Goal: Information Seeking & Learning: Check status

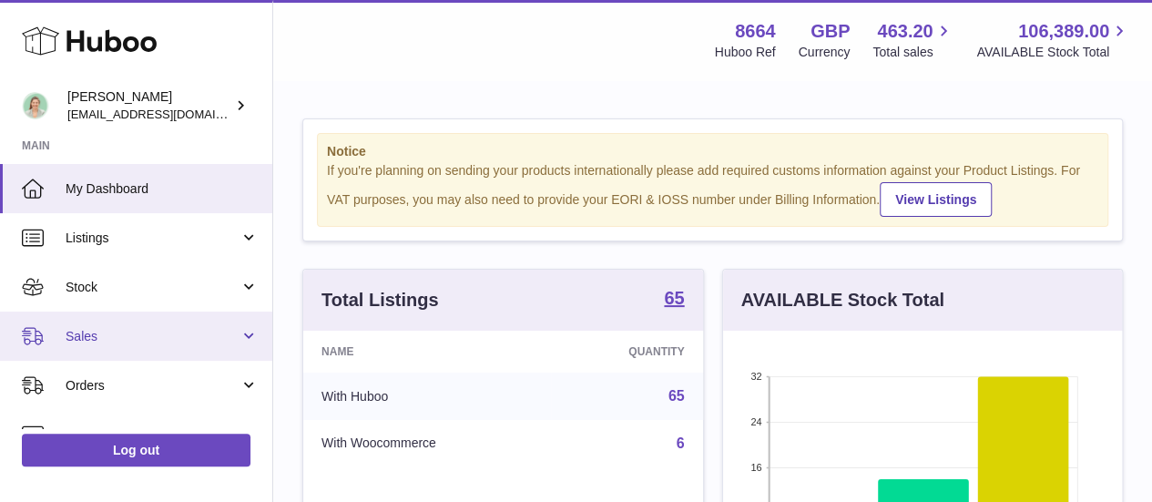
scroll to position [284, 399]
click at [138, 329] on span "Sales" at bounding box center [153, 336] width 174 height 17
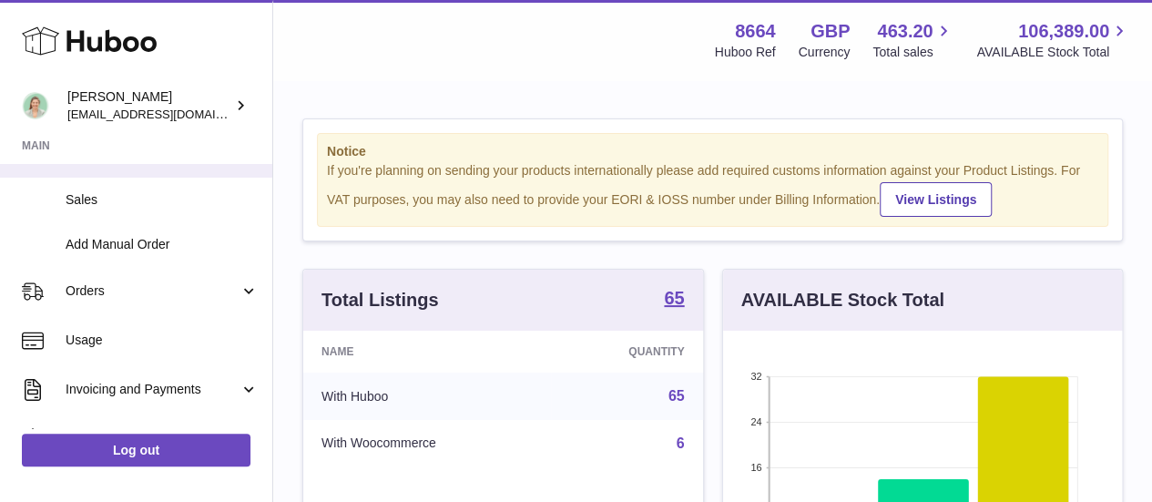
scroll to position [184, 0]
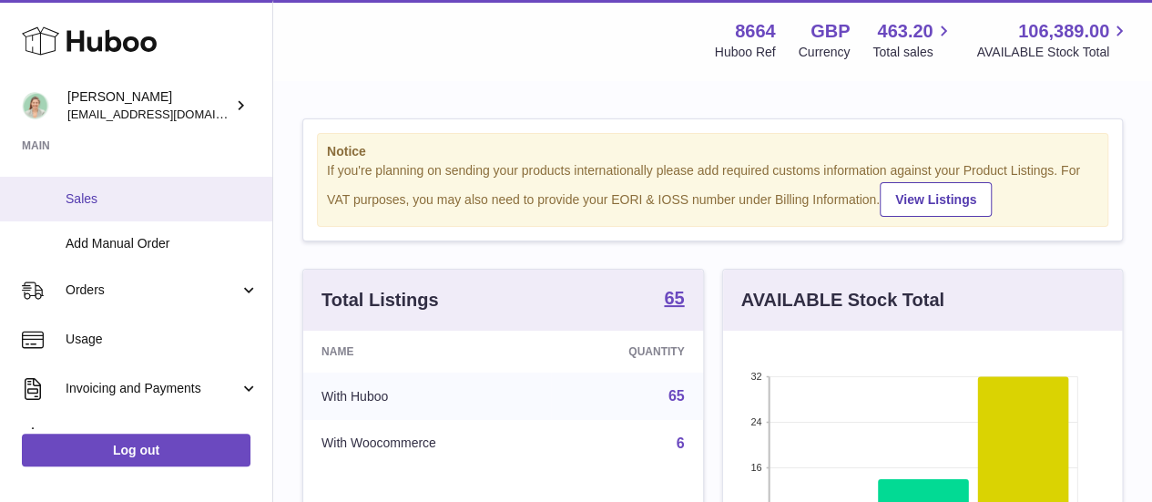
click at [122, 205] on span "Sales" at bounding box center [162, 198] width 193 height 17
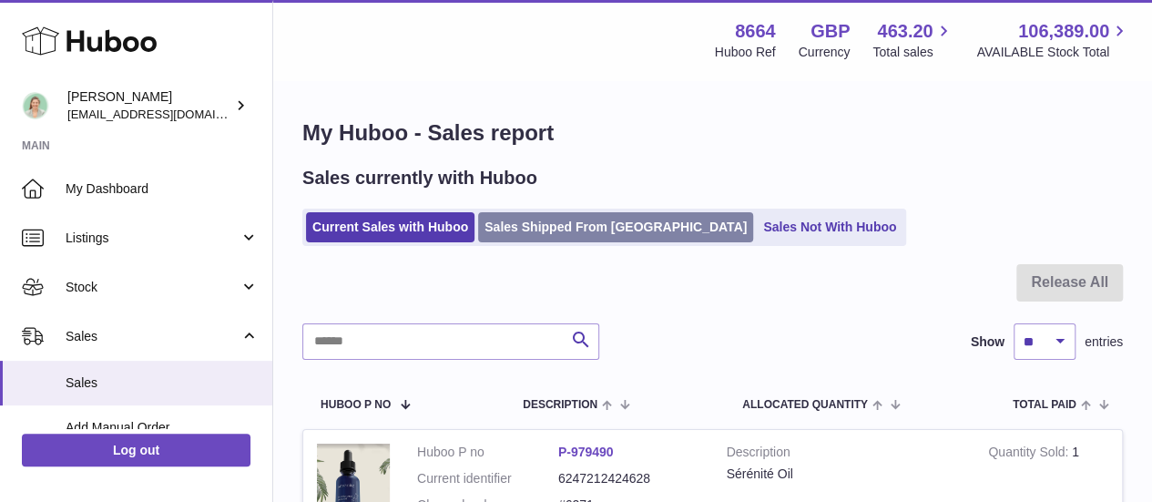
click at [556, 232] on link "Sales Shipped From Huboo" at bounding box center [615, 227] width 275 height 30
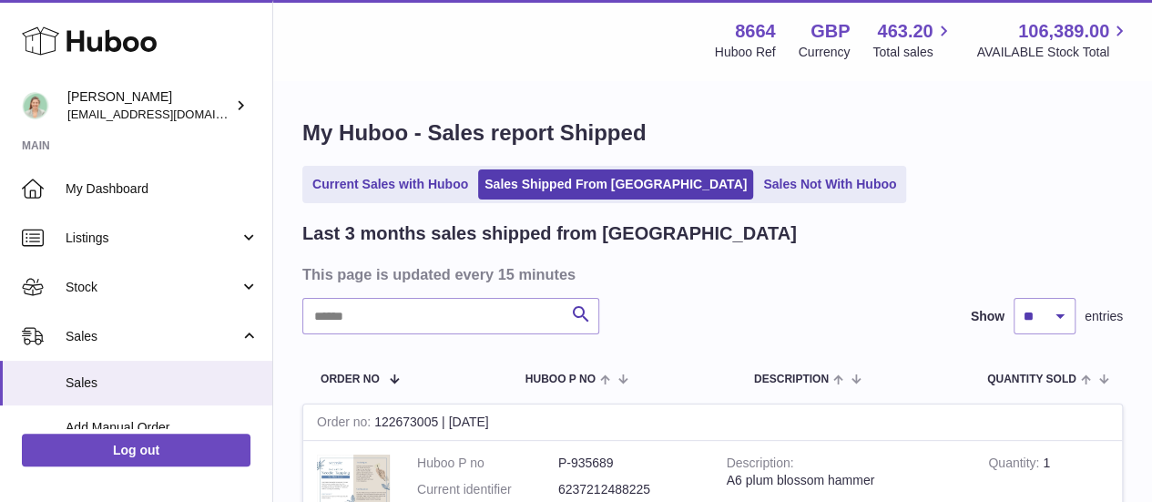
click at [406, 306] on input "text" at bounding box center [450, 316] width 297 height 36
paste input "*********"
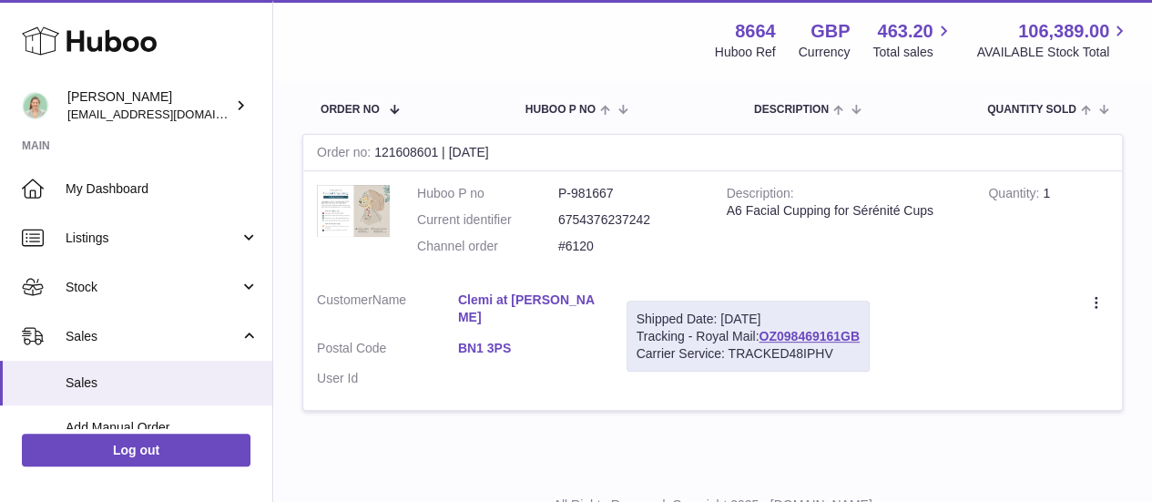
scroll to position [277, 0]
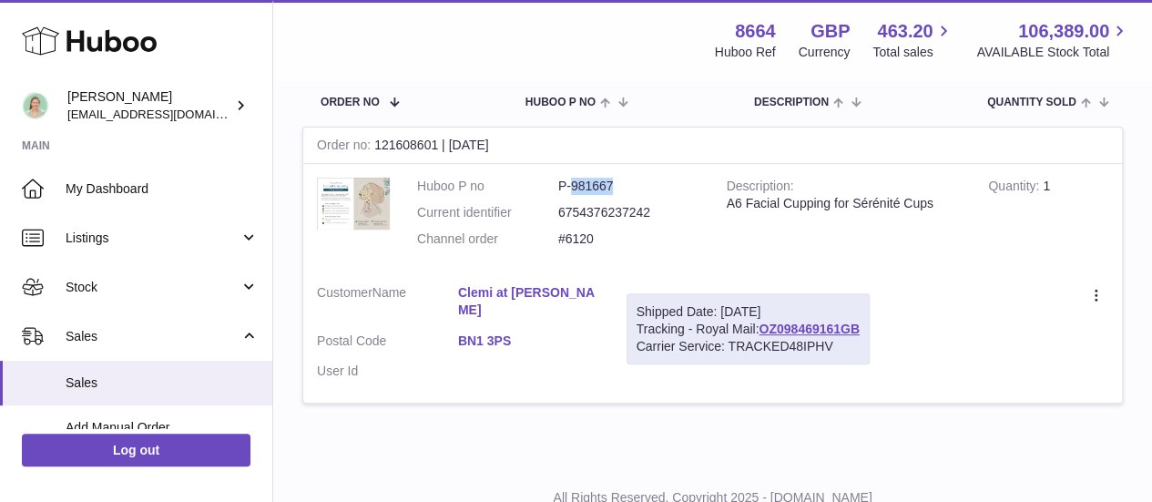
drag, startPoint x: 628, startPoint y: 178, endPoint x: 572, endPoint y: 190, distance: 57.9
click at [572, 190] on dd "P-981667" at bounding box center [628, 186] width 141 height 17
click at [576, 212] on dd "6754376237242" at bounding box center [628, 212] width 141 height 17
click at [585, 181] on dd "P-981667" at bounding box center [628, 186] width 141 height 17
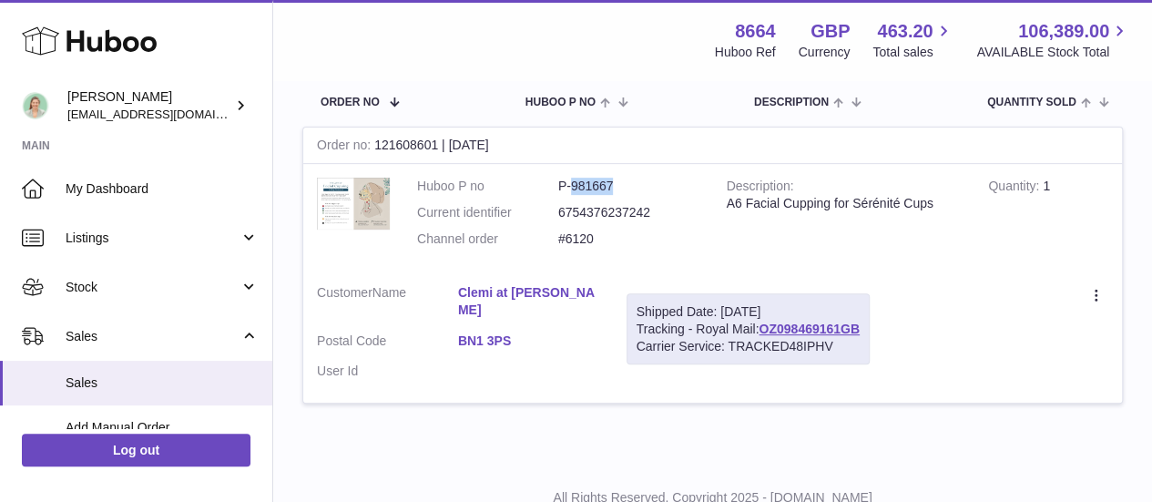
copy dd "981667"
click at [594, 266] on td "Huboo P no P-981667 Current identifier 6754376237242 Channel order #6120" at bounding box center [558, 217] width 310 height 107
click at [803, 328] on link "OZ098469161GB" at bounding box center [809, 328] width 101 height 15
drag, startPoint x: 506, startPoint y: 337, endPoint x: 461, endPoint y: 334, distance: 45.6
click at [461, 334] on dl "Customer Name Clemi at Will Bolsover Postal Code BN1 3PS User Id" at bounding box center [458, 337] width 282 height 106
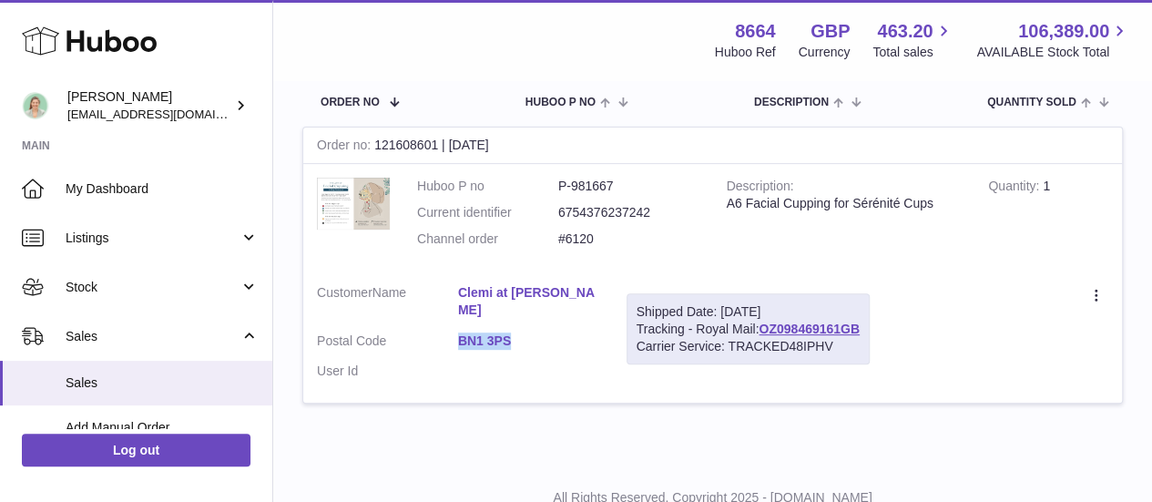
copy link "BN1 3PS"
click at [586, 250] on dl "Huboo P no P-981667 Current identifier 6754376237242 Channel order #6120" at bounding box center [558, 217] width 282 height 79
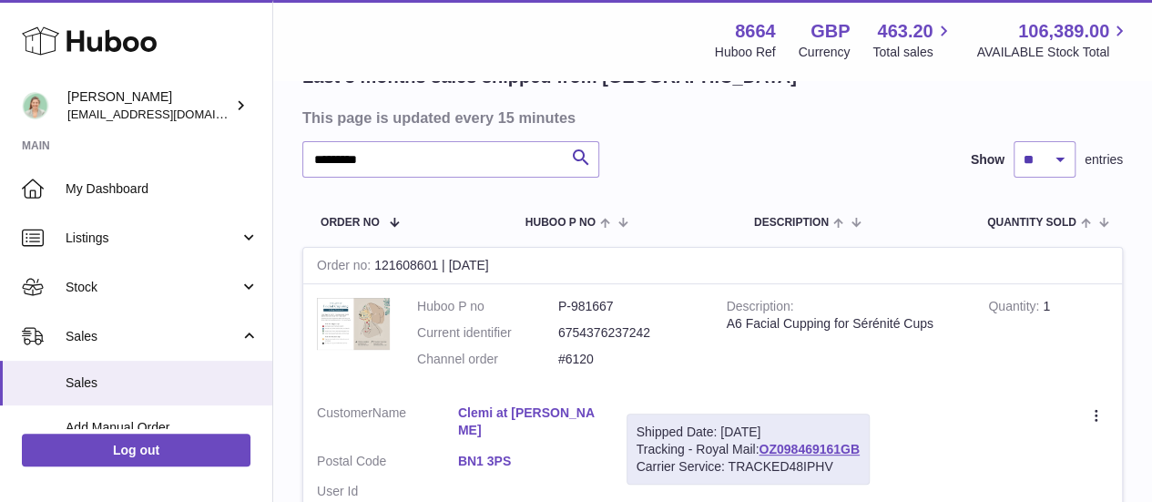
scroll to position [186, 0]
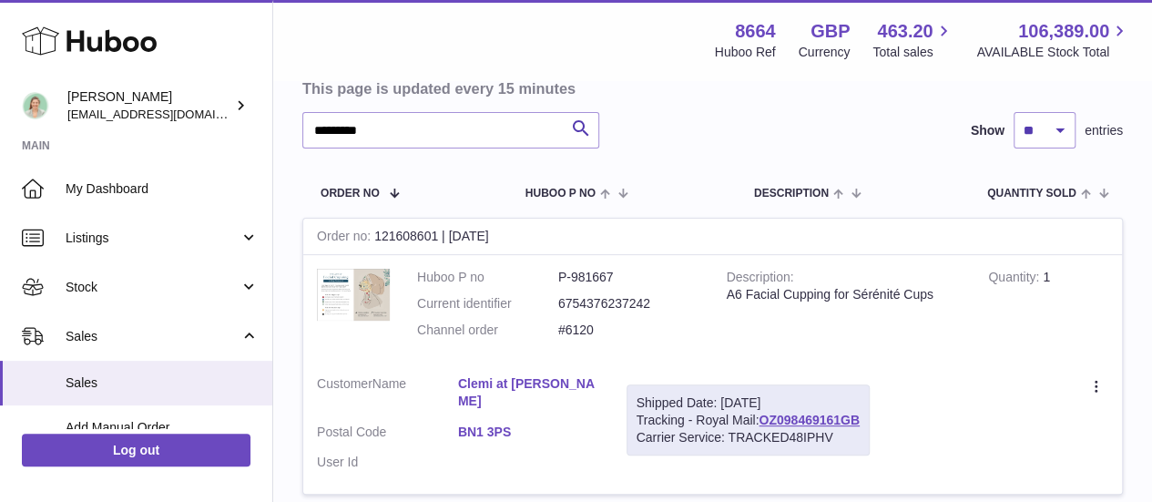
drag, startPoint x: 559, startPoint y: 333, endPoint x: 596, endPoint y: 334, distance: 36.4
click at [596, 334] on dl "Huboo P no P-981667 Current identifier 6754376237242 Channel order #6120" at bounding box center [558, 308] width 282 height 79
copy dl "#6120"
click at [388, 108] on div "Last 3 months sales shipped from Huboo This page is updated every 15 minutes **…" at bounding box center [712, 276] width 821 height 481
click at [398, 126] on input "*********" at bounding box center [450, 130] width 297 height 36
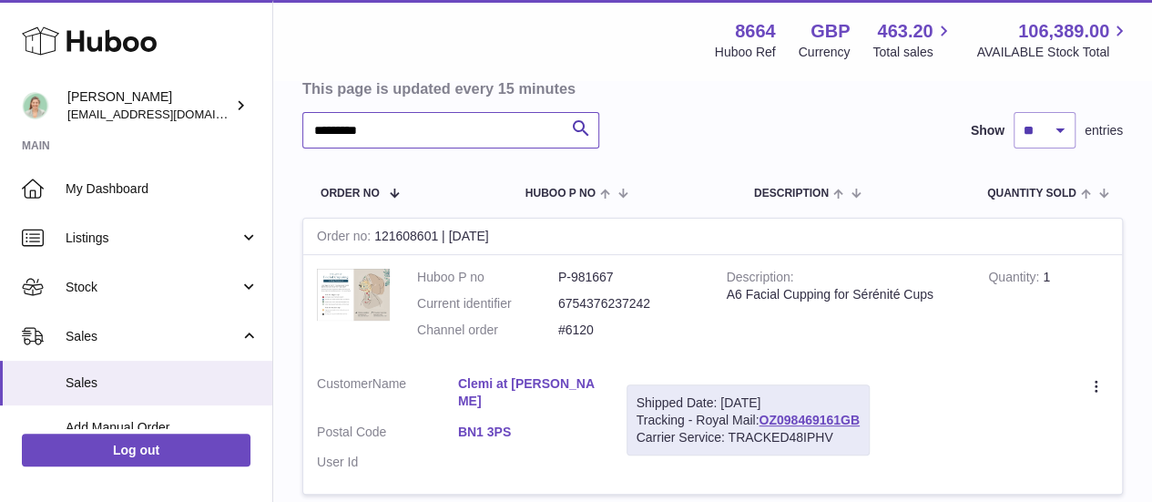
click at [398, 126] on input "*********" at bounding box center [450, 130] width 297 height 36
paste input "text"
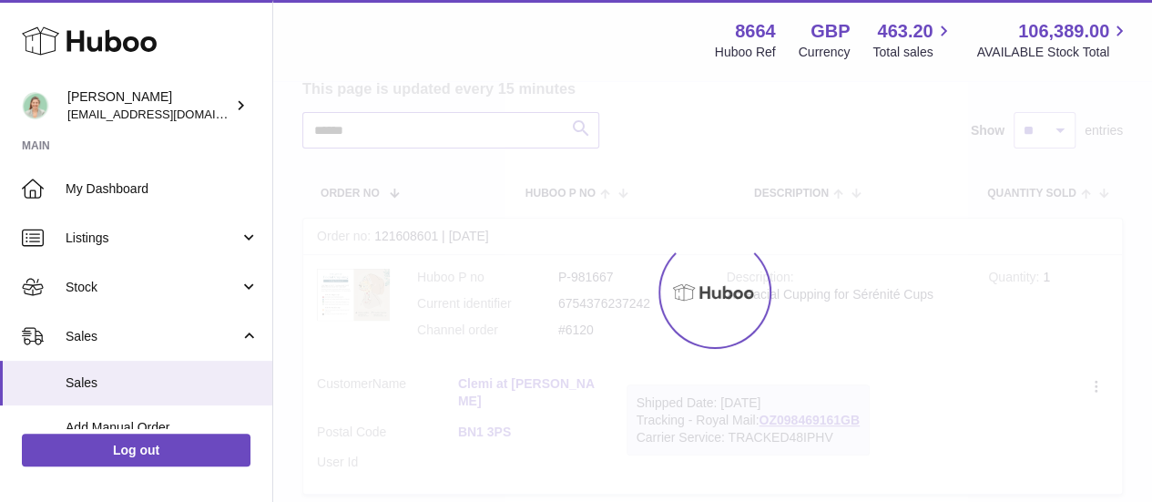
type input "*****"
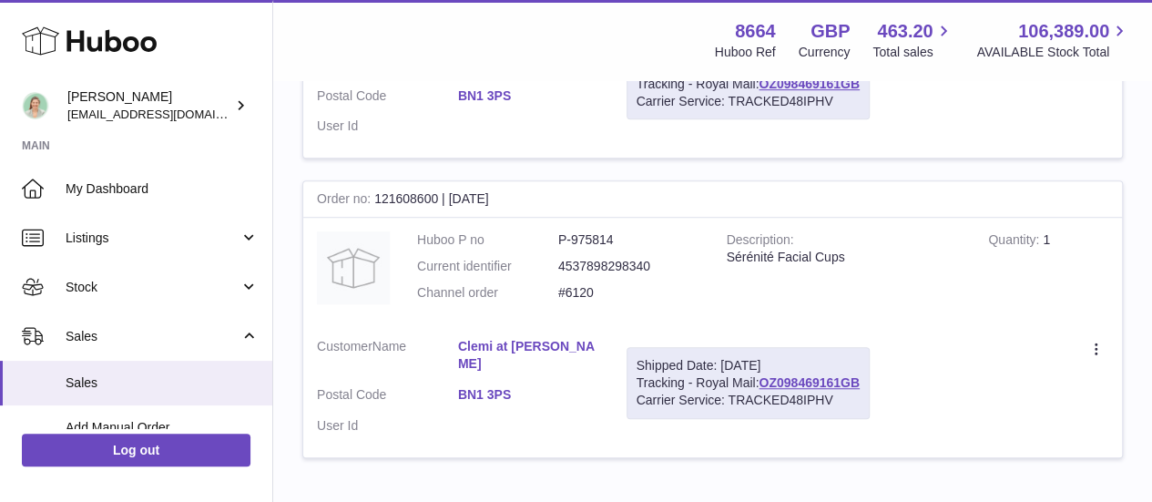
scroll to position [550, 0]
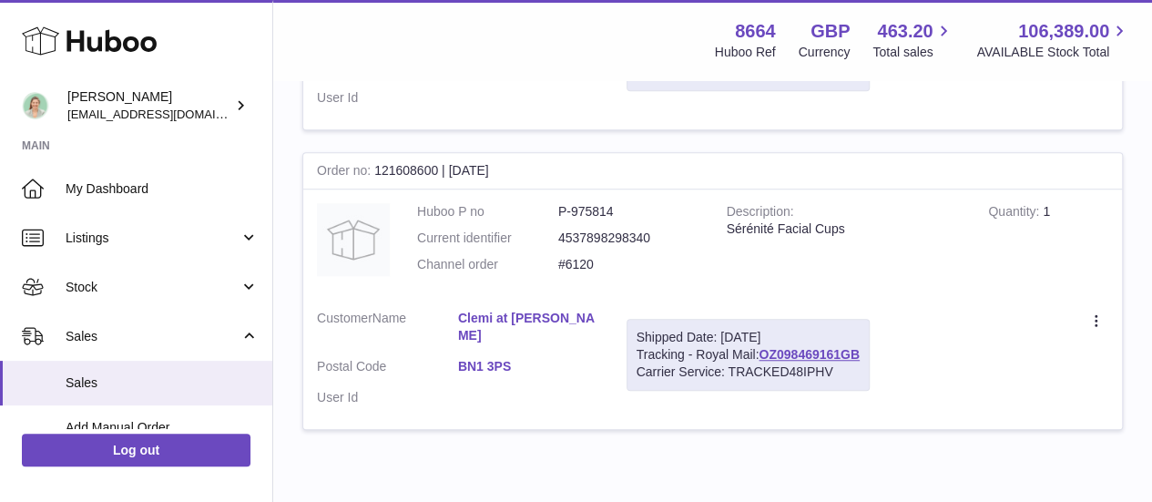
drag, startPoint x: 882, startPoint y: 216, endPoint x: 723, endPoint y: 212, distance: 158.5
click at [723, 212] on td "Description Sérénité Facial Cups" at bounding box center [844, 242] width 262 height 107
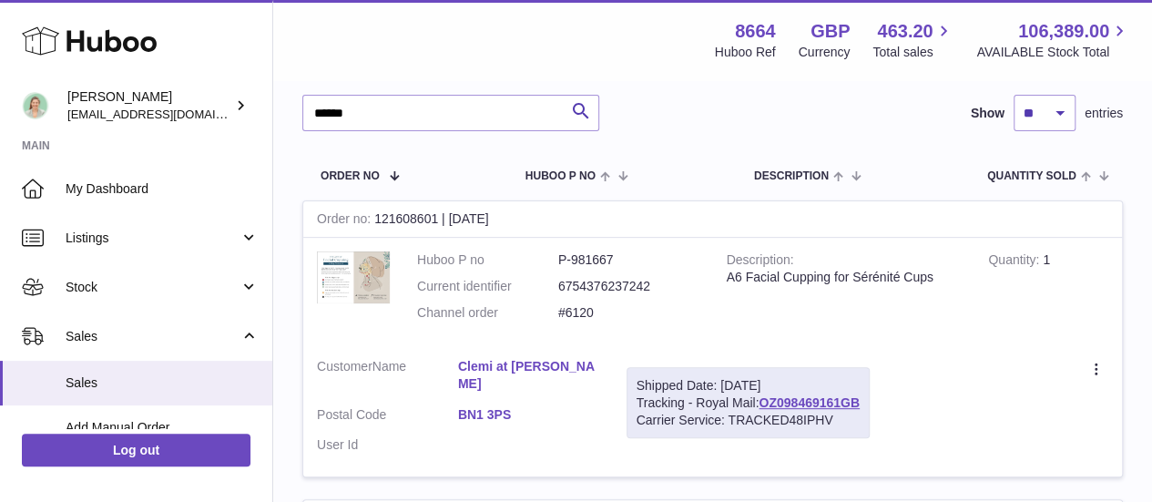
scroll to position [186, 0]
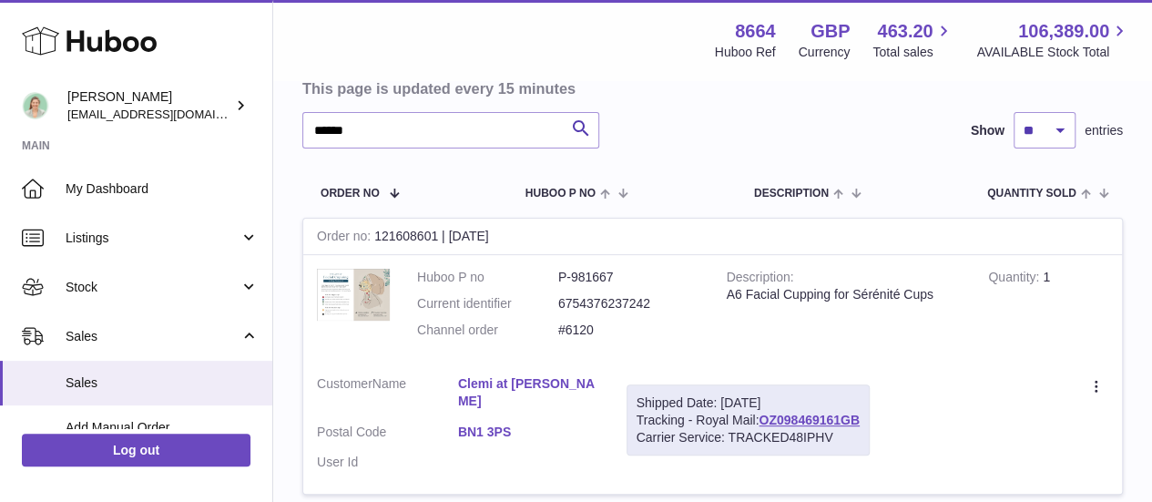
click at [698, 78] on div "Menu Huboo 8664 Huboo Ref GBP Currency 463.20 Total sales 106,389.00 AVAILABLE …" at bounding box center [712, 40] width 879 height 80
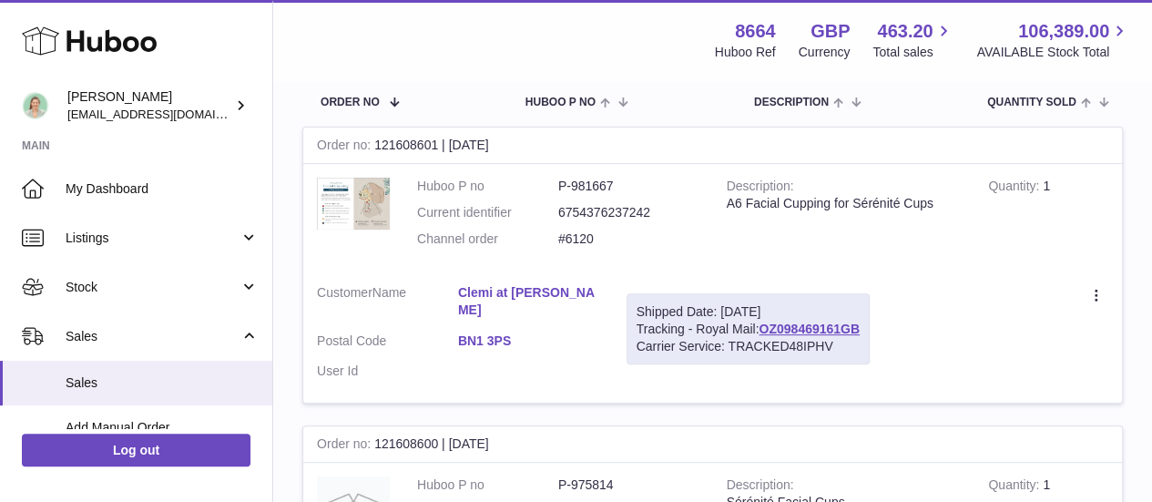
scroll to position [459, 0]
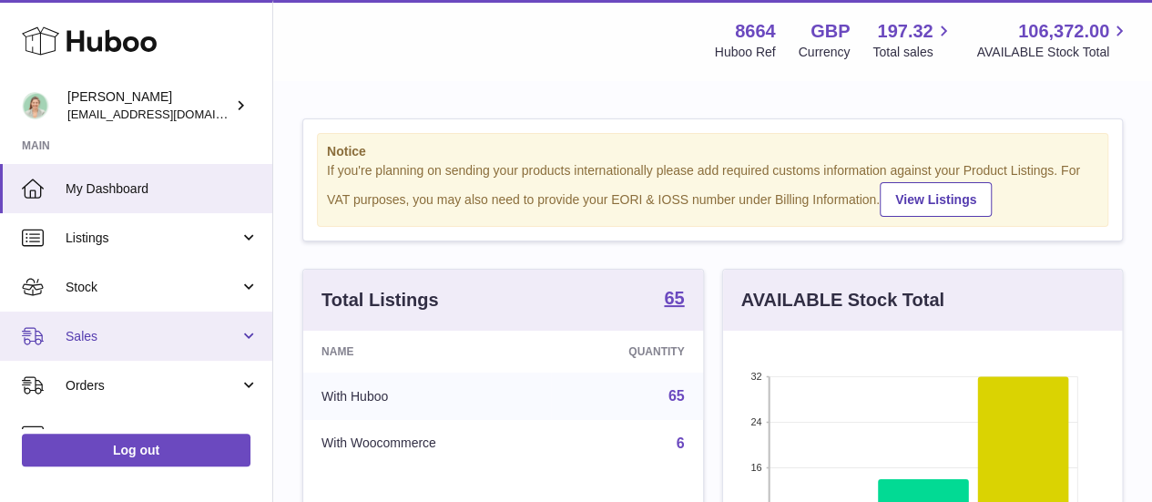
click at [126, 324] on link "Sales" at bounding box center [136, 335] width 272 height 49
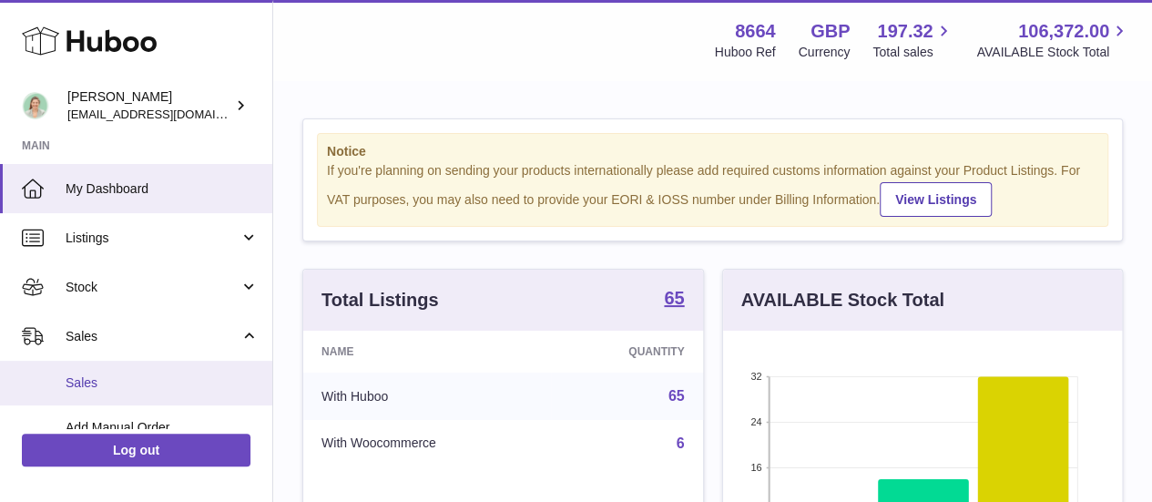
click at [120, 372] on link "Sales" at bounding box center [136, 383] width 272 height 45
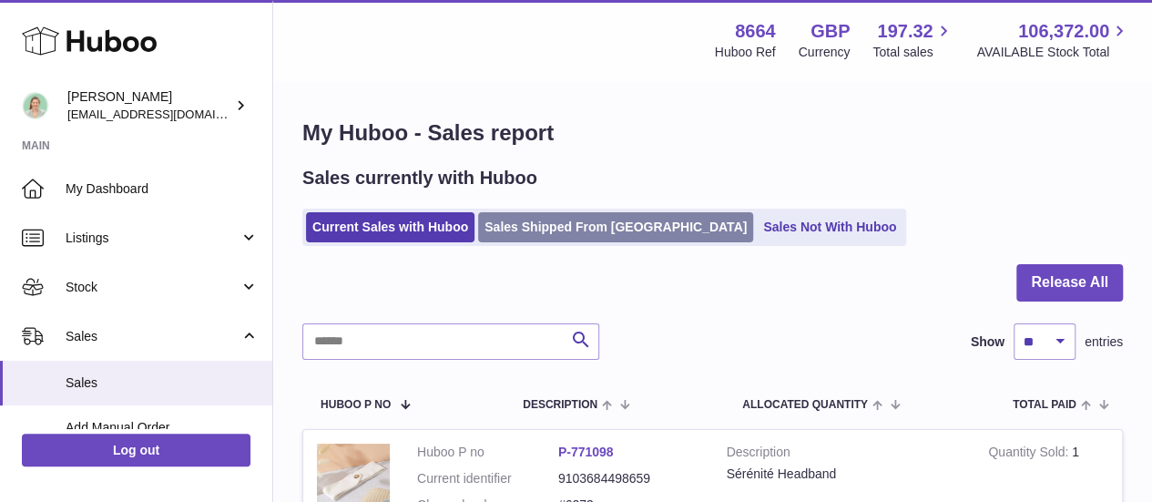
click at [563, 233] on link "Sales Shipped From [GEOGRAPHIC_DATA]" at bounding box center [615, 227] width 275 height 30
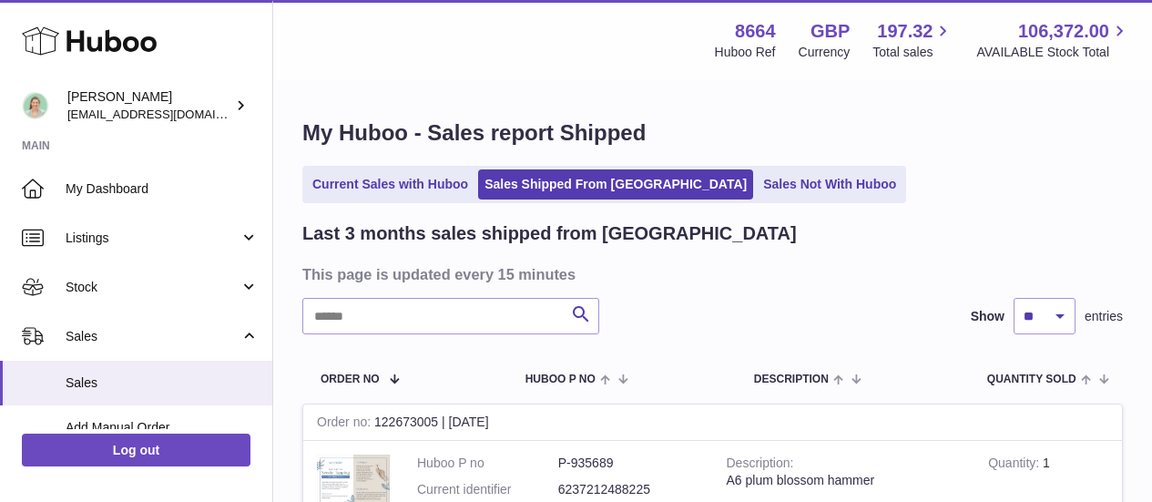
click at [433, 321] on input "text" at bounding box center [450, 316] width 297 height 36
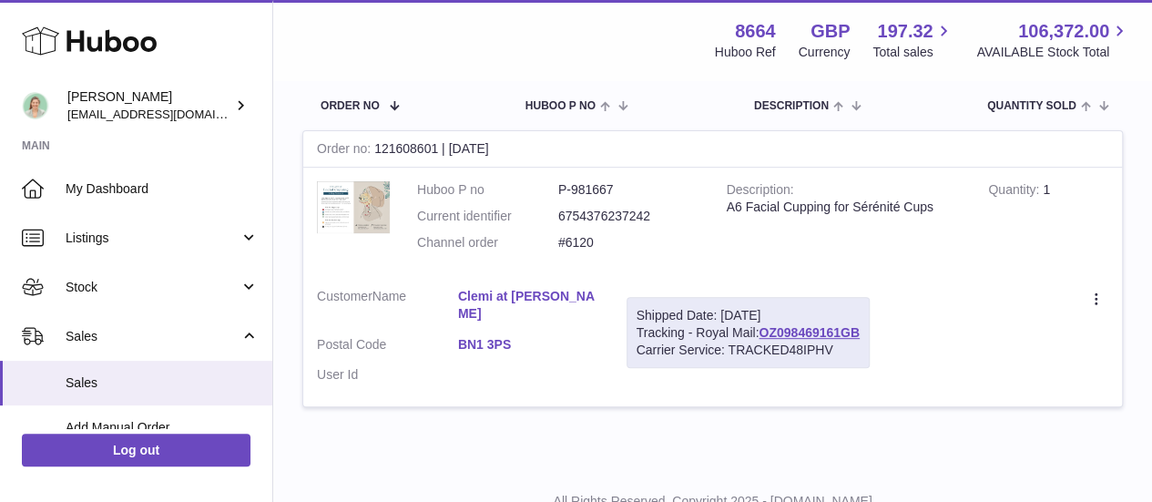
drag, startPoint x: 553, startPoint y: 252, endPoint x: 597, endPoint y: 247, distance: 45.0
click at [597, 247] on dl "Huboo P no P-981667 Current identifier 6754376237242 Channel order #6120" at bounding box center [558, 220] width 282 height 79
copy dl "#6120"
click at [568, 301] on link "Clemi at [PERSON_NAME]" at bounding box center [528, 305] width 141 height 35
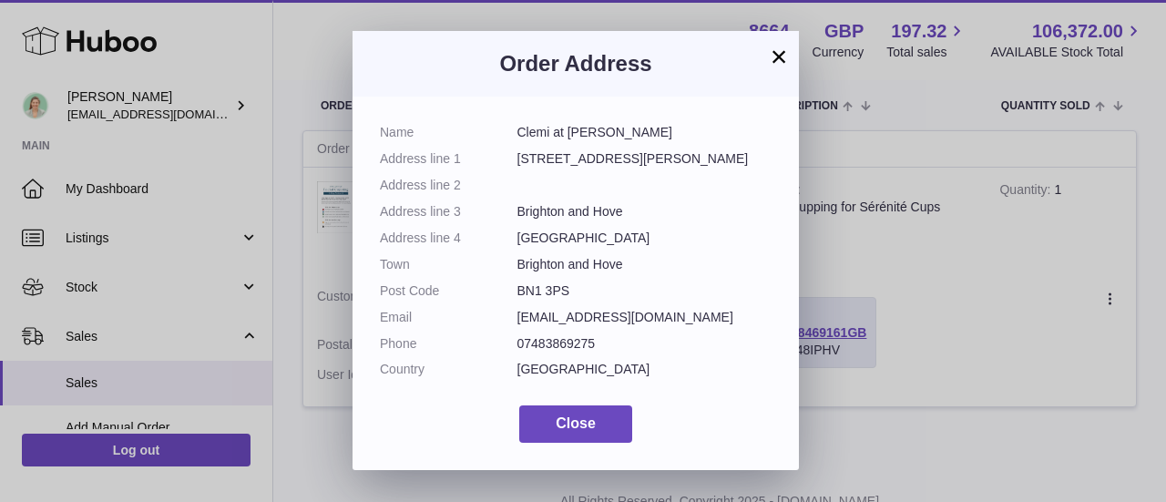
click at [784, 60] on button "×" at bounding box center [779, 57] width 22 height 22
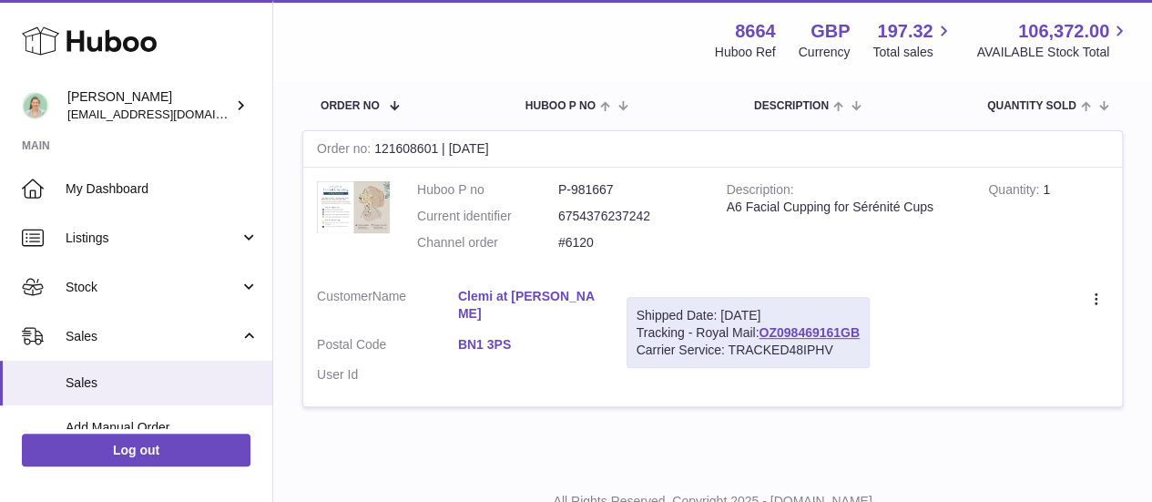
copy dl "#6120"
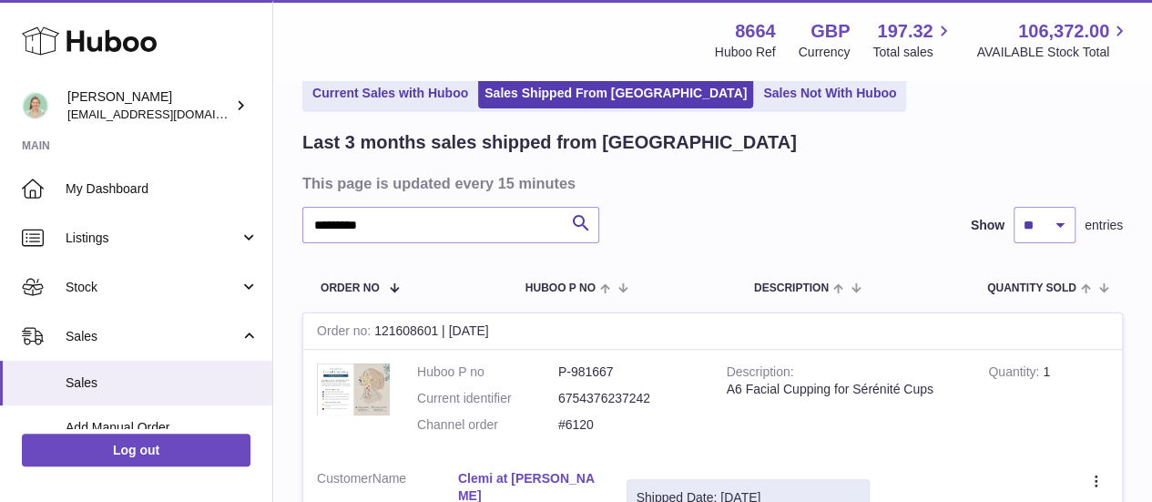
scroll to position [0, 0]
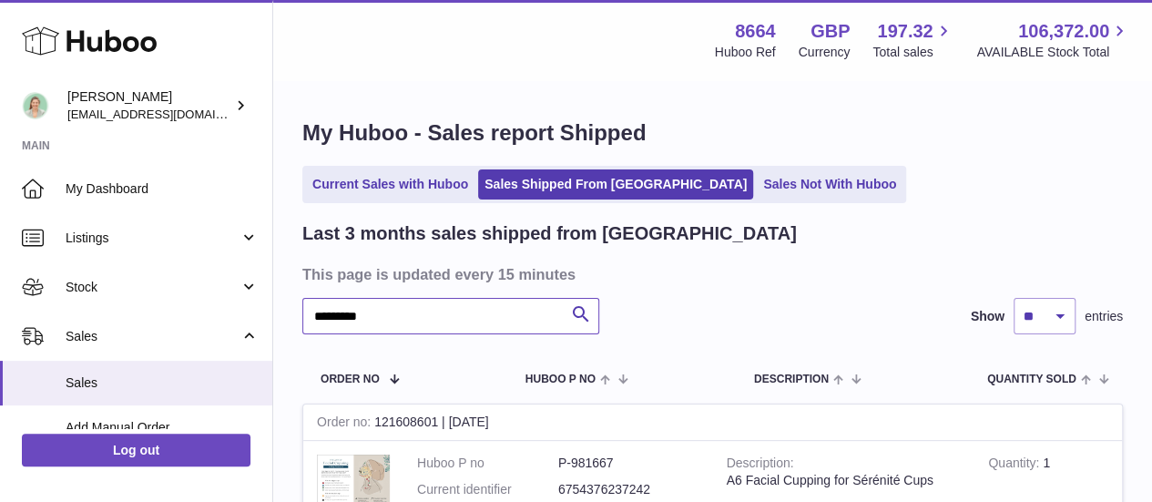
click at [456, 306] on input "*********" at bounding box center [450, 316] width 297 height 36
click at [456, 305] on input "*********" at bounding box center [450, 316] width 297 height 36
paste input "text"
type input "*****"
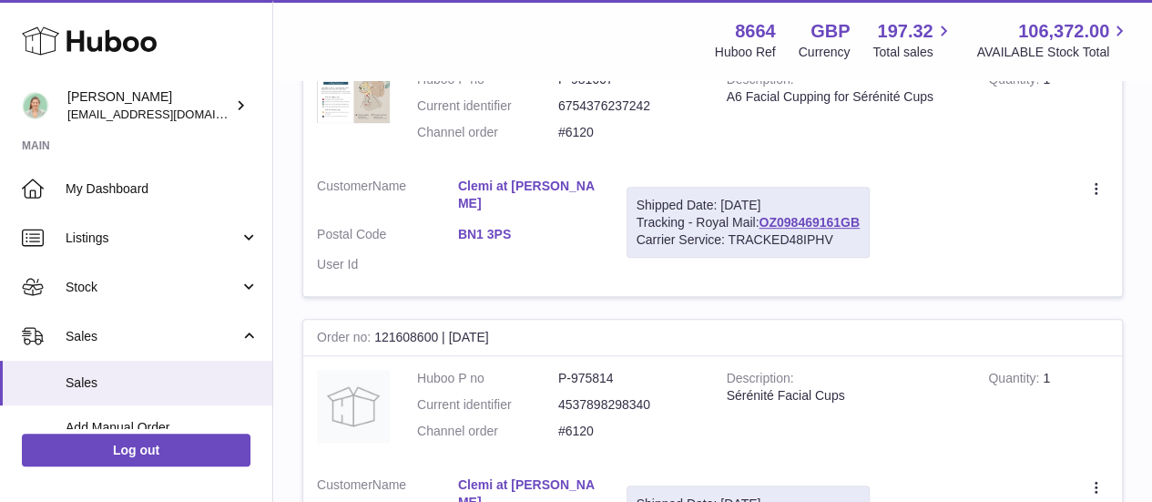
scroll to position [273, 0]
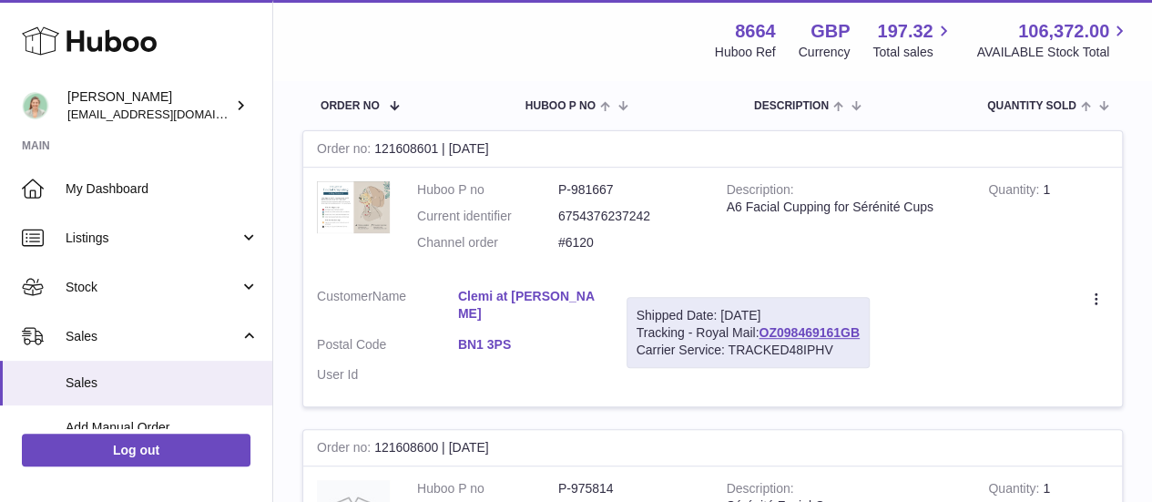
click at [416, 430] on div "Order no 121608600 | [DATE]" at bounding box center [712, 448] width 819 height 36
click at [423, 430] on div "Order no 121608600 | [DATE]" at bounding box center [712, 448] width 819 height 36
drag, startPoint x: 377, startPoint y: 431, endPoint x: 444, endPoint y: 433, distance: 67.4
click at [444, 433] on div "Order no 121608600 | [DATE]" at bounding box center [712, 448] width 819 height 36
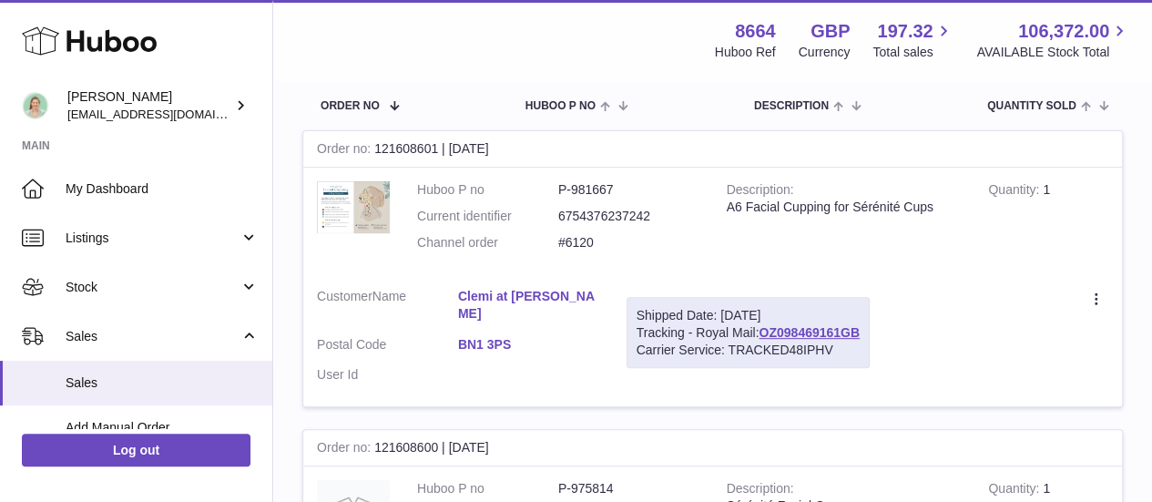
copy div "121608600"
click at [606, 189] on dd "P-981667" at bounding box center [628, 189] width 141 height 17
copy dd "981667"
